Goal: Information Seeking & Learning: Learn about a topic

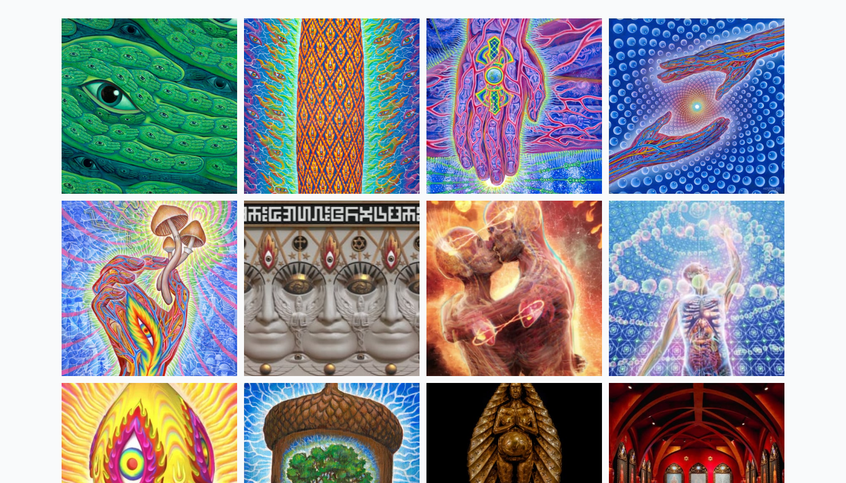
scroll to position [117, 0]
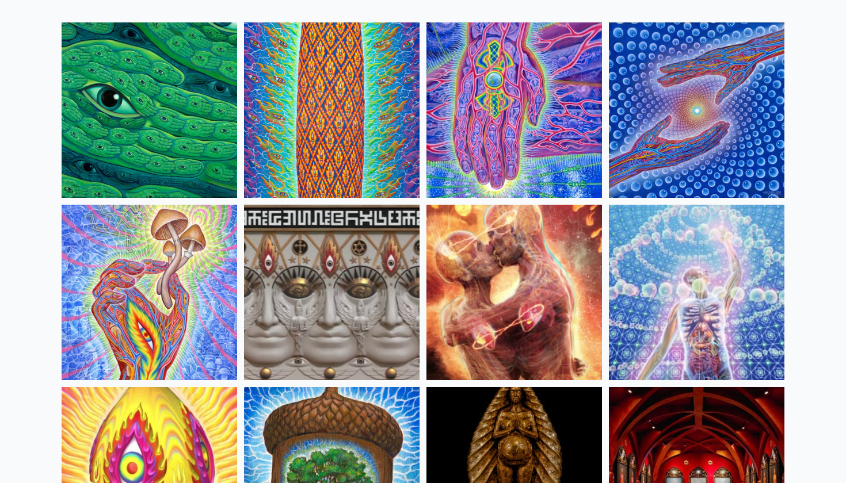
scroll to position [105, 0]
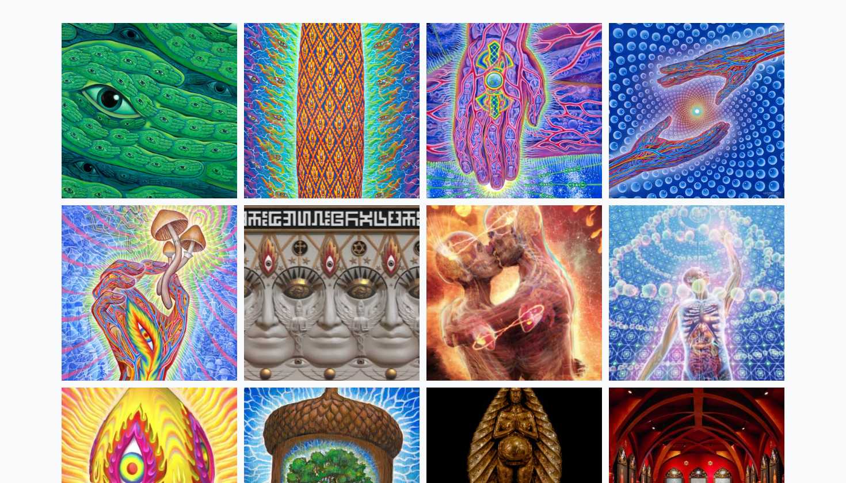
click at [364, 281] on img at bounding box center [332, 293] width 176 height 176
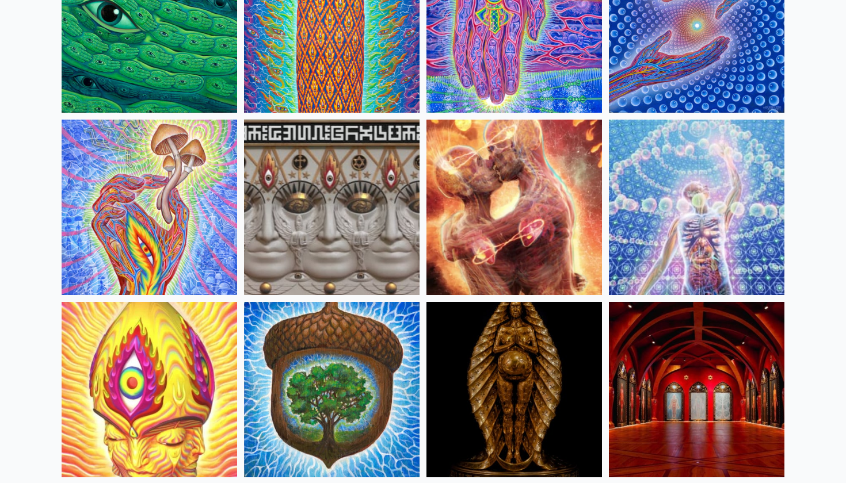
scroll to position [387, 0]
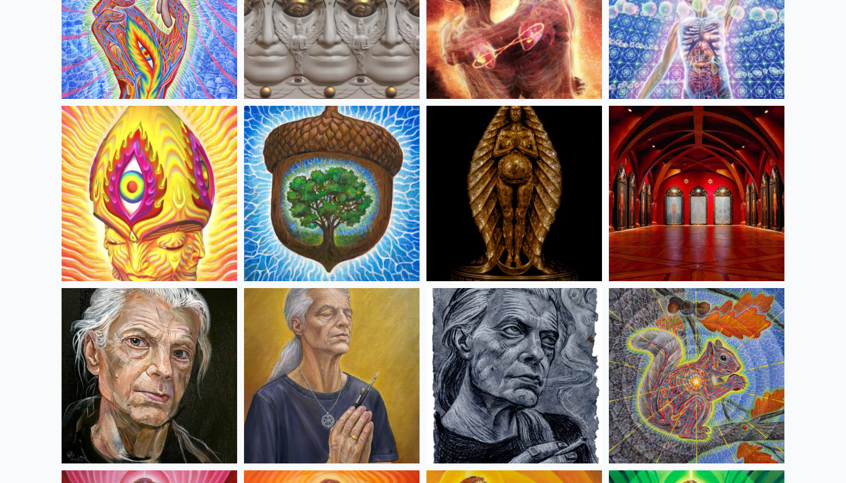
click at [715, 211] on img at bounding box center [697, 194] width 176 height 176
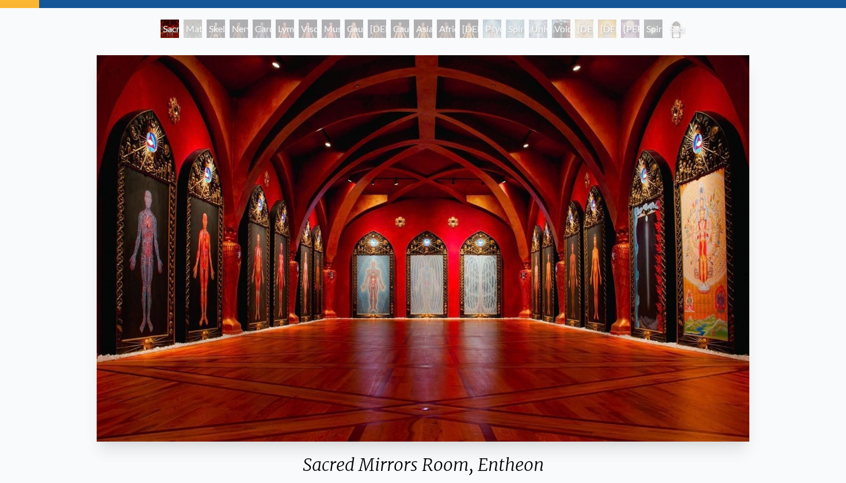
scroll to position [54, 0]
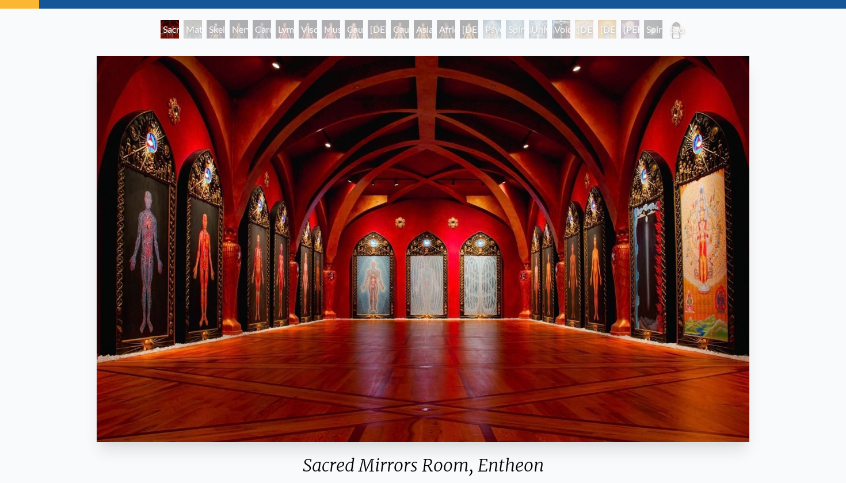
click at [598, 29] on div "[DEMOGRAPHIC_DATA]" at bounding box center [607, 29] width 18 height 18
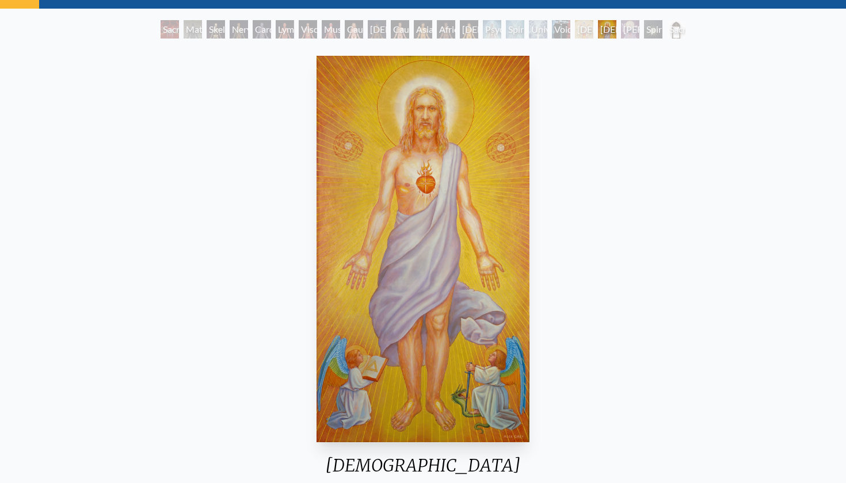
click at [577, 28] on div "[DEMOGRAPHIC_DATA]" at bounding box center [584, 29] width 18 height 18
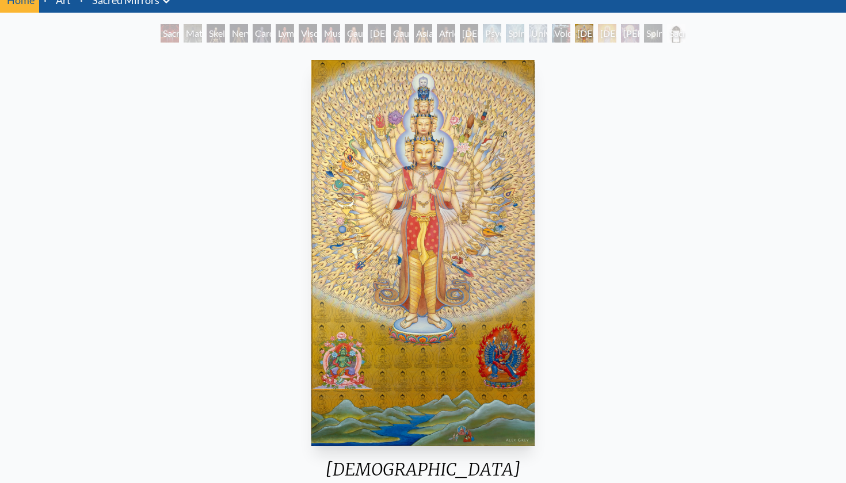
scroll to position [50, 0]
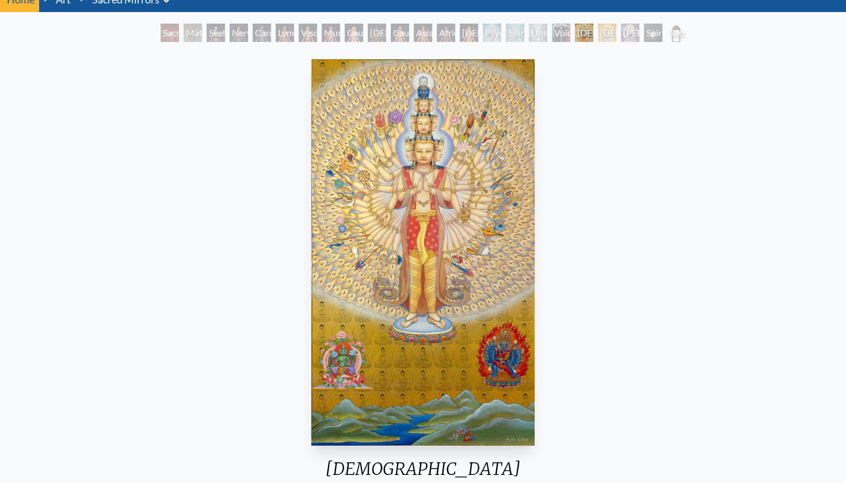
click at [612, 32] on div "[DEMOGRAPHIC_DATA]" at bounding box center [607, 33] width 18 height 18
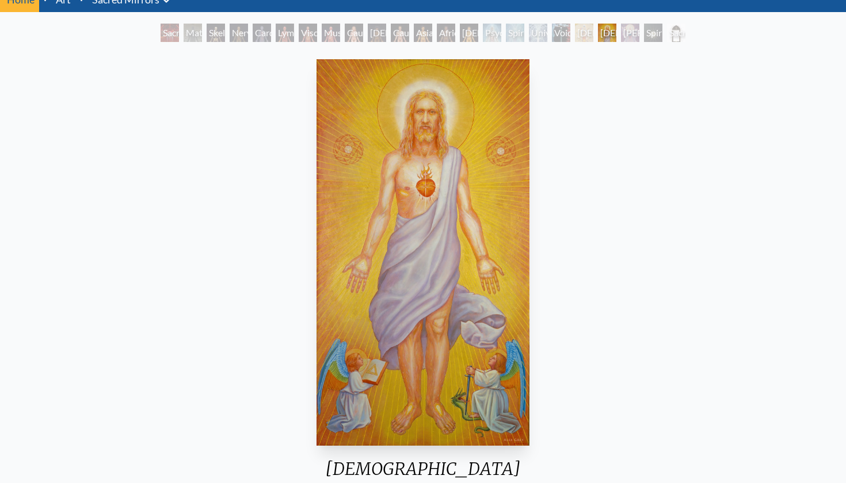
click at [630, 32] on div "[PERSON_NAME]" at bounding box center [630, 33] width 18 height 18
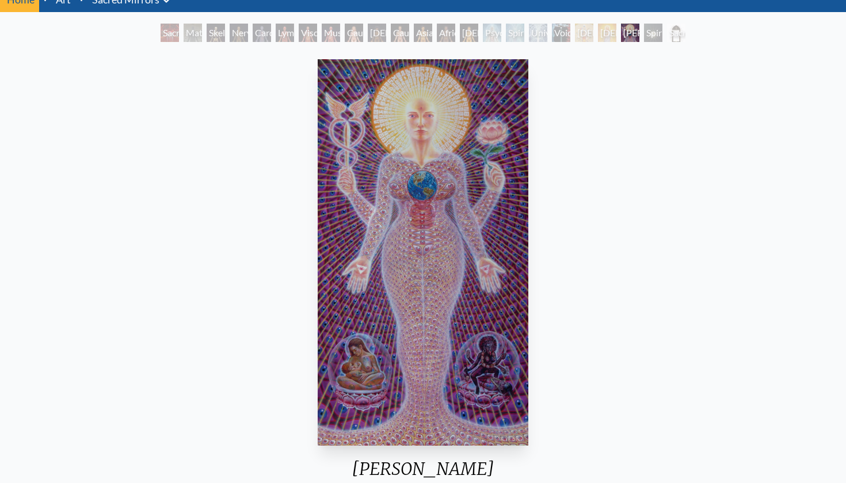
click at [661, 35] on div "Spiritual World" at bounding box center [653, 33] width 18 height 18
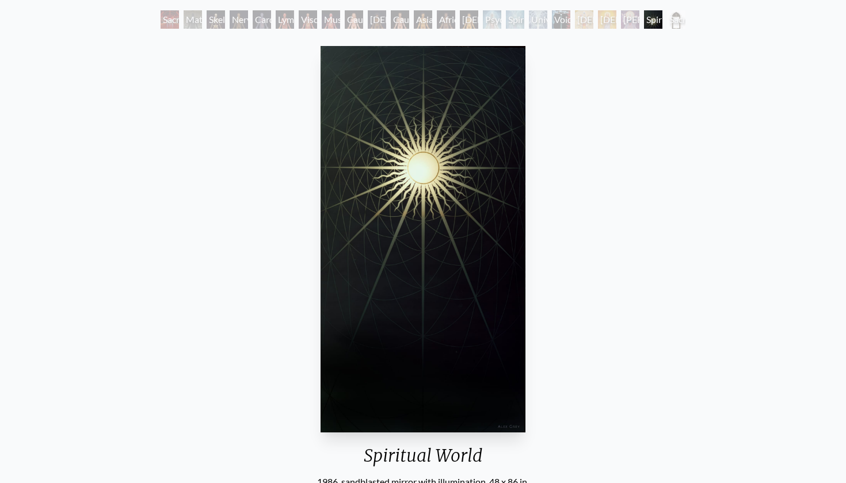
scroll to position [63, 0]
